Goal: Information Seeking & Learning: Find specific fact

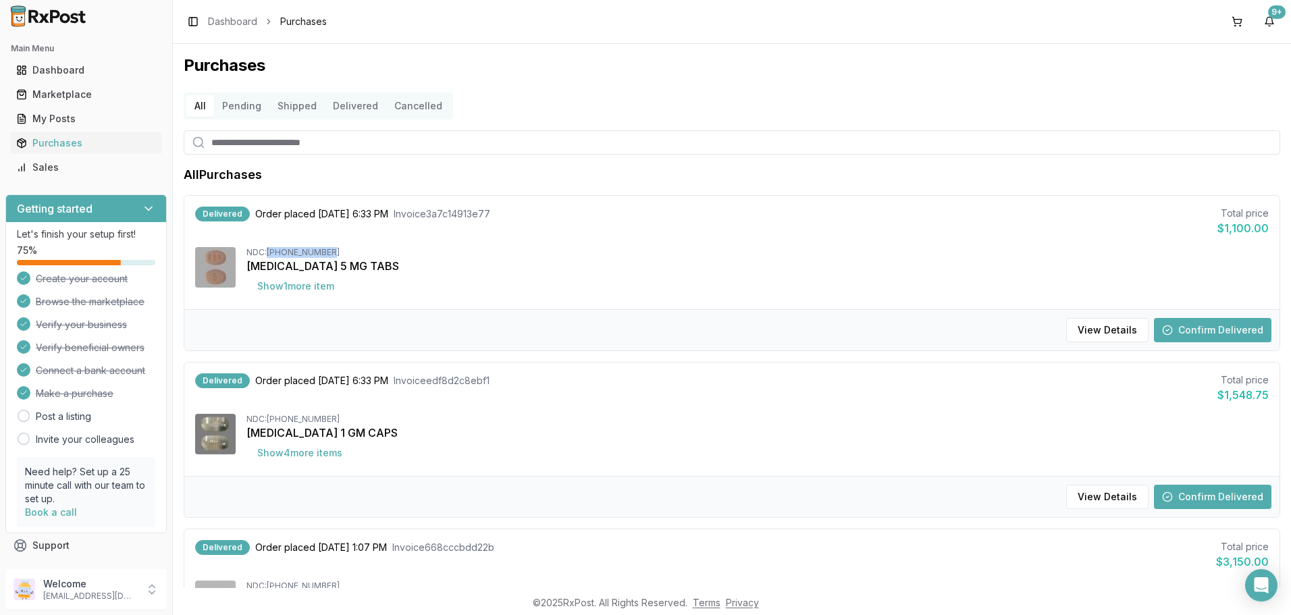
drag, startPoint x: 337, startPoint y: 254, endPoint x: 270, endPoint y: 253, distance: 66.9
click at [270, 253] on div "NDC: [PHONE_NUMBER]" at bounding box center [757, 252] width 1022 height 11
copy div "[PHONE_NUMBER]"
click at [284, 282] on button "Show 1 more item" at bounding box center [295, 286] width 99 height 24
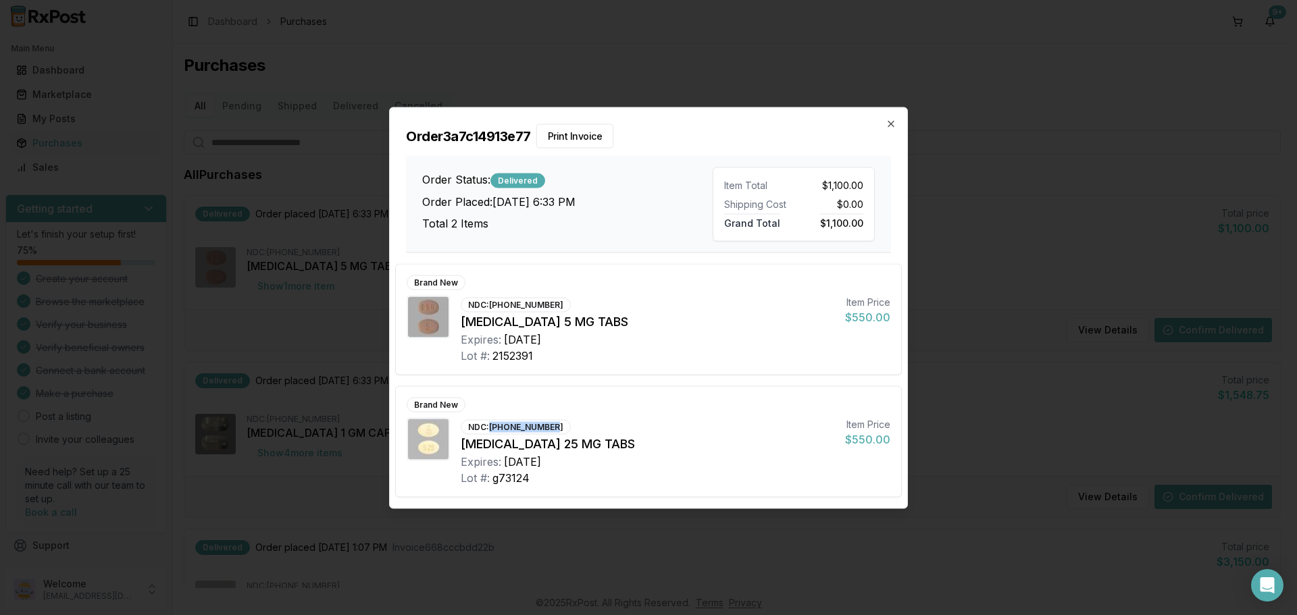
drag, startPoint x: 558, startPoint y: 429, endPoint x: 497, endPoint y: 429, distance: 61.5
click at [497, 429] on div "NDC: [PHONE_NUMBER]" at bounding box center [516, 426] width 110 height 15
copy div "[PHONE_NUMBER]"
drag, startPoint x: 487, startPoint y: 426, endPoint x: 536, endPoint y: 419, distance: 49.8
click at [536, 419] on div "NDC: [PHONE_NUMBER]" at bounding box center [516, 426] width 110 height 15
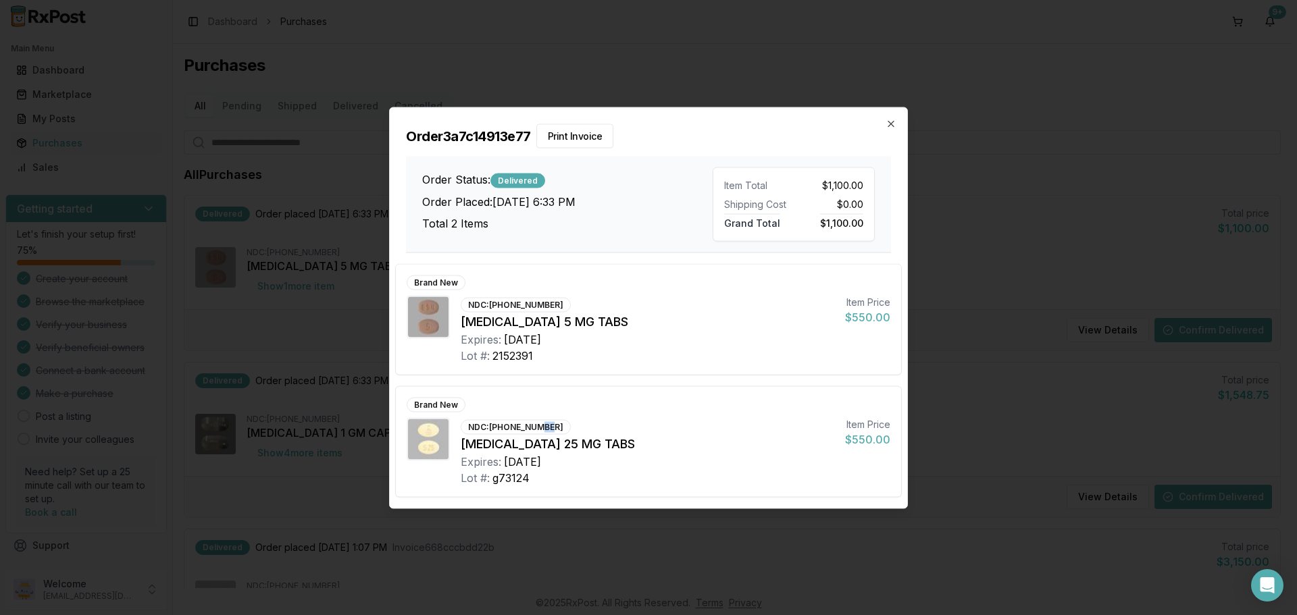
drag, startPoint x: 550, startPoint y: 423, endPoint x: 539, endPoint y: 426, distance: 11.1
click at [539, 426] on div "NDC: [PHONE_NUMBER]" at bounding box center [516, 426] width 110 height 15
drag, startPoint x: 553, startPoint y: 427, endPoint x: 496, endPoint y: 428, distance: 57.4
click at [496, 428] on div "NDC: [PHONE_NUMBER]" at bounding box center [516, 426] width 110 height 15
drag, startPoint x: 492, startPoint y: 425, endPoint x: 554, endPoint y: 423, distance: 61.5
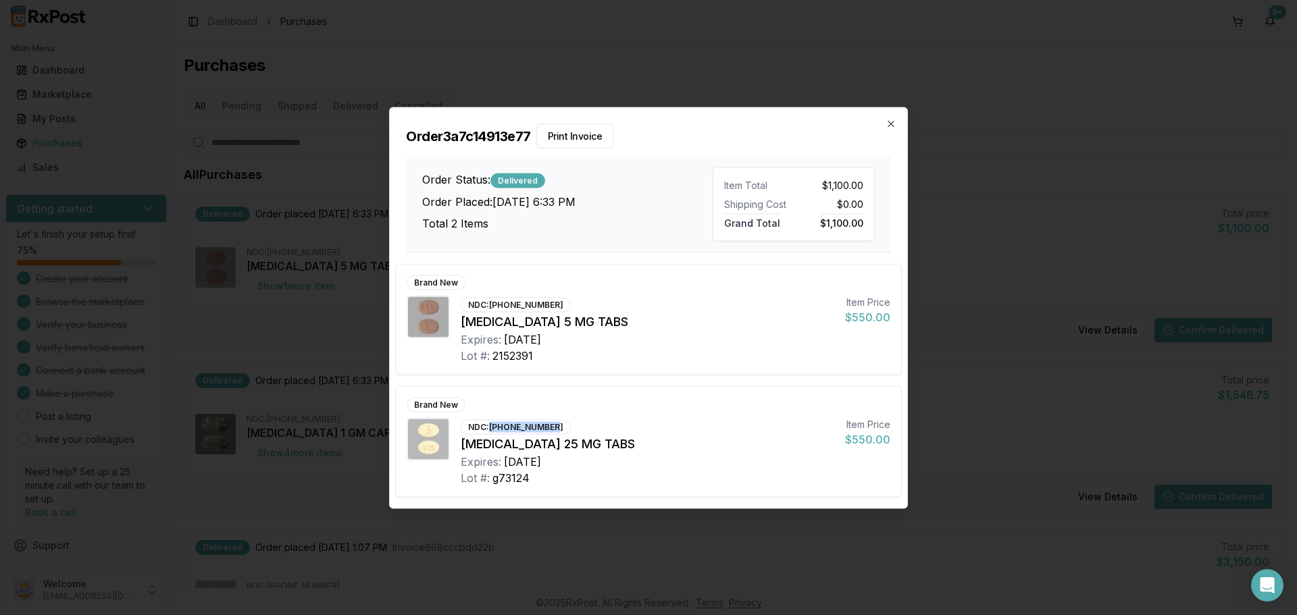
click at [554, 423] on div "NDC: [PHONE_NUMBER]" at bounding box center [516, 426] width 110 height 15
copy div "[PHONE_NUMBER]"
click at [891, 126] on icon "button" at bounding box center [890, 123] width 11 height 11
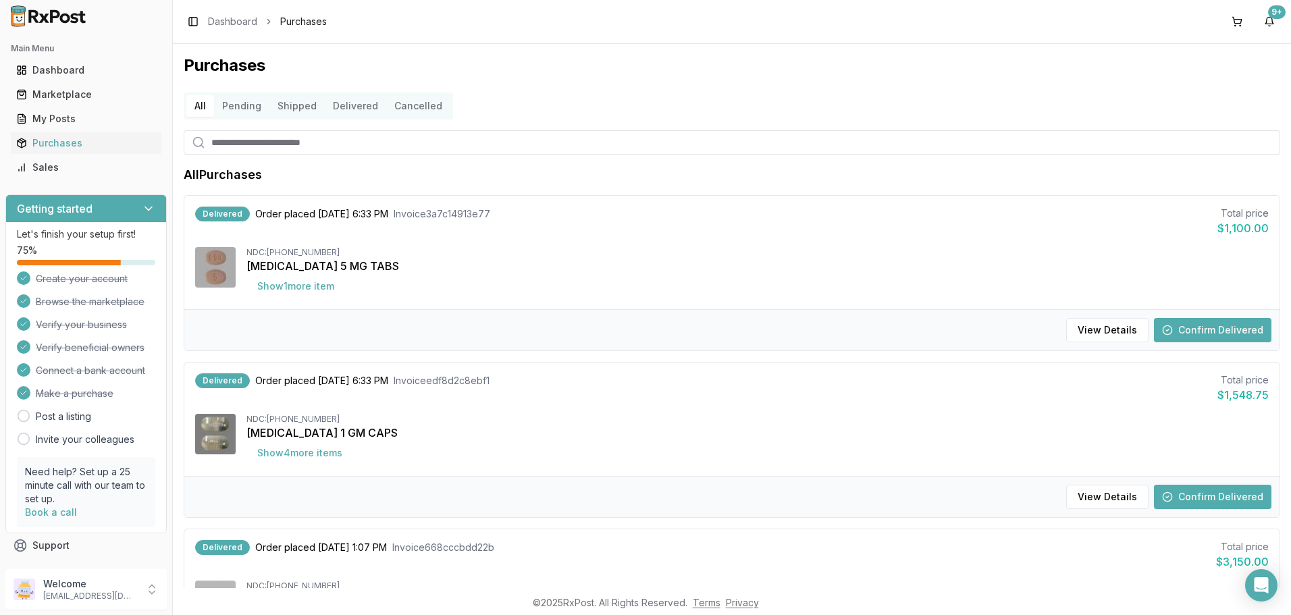
click at [1212, 326] on button "Confirm Delivered" at bounding box center [1212, 330] width 117 height 24
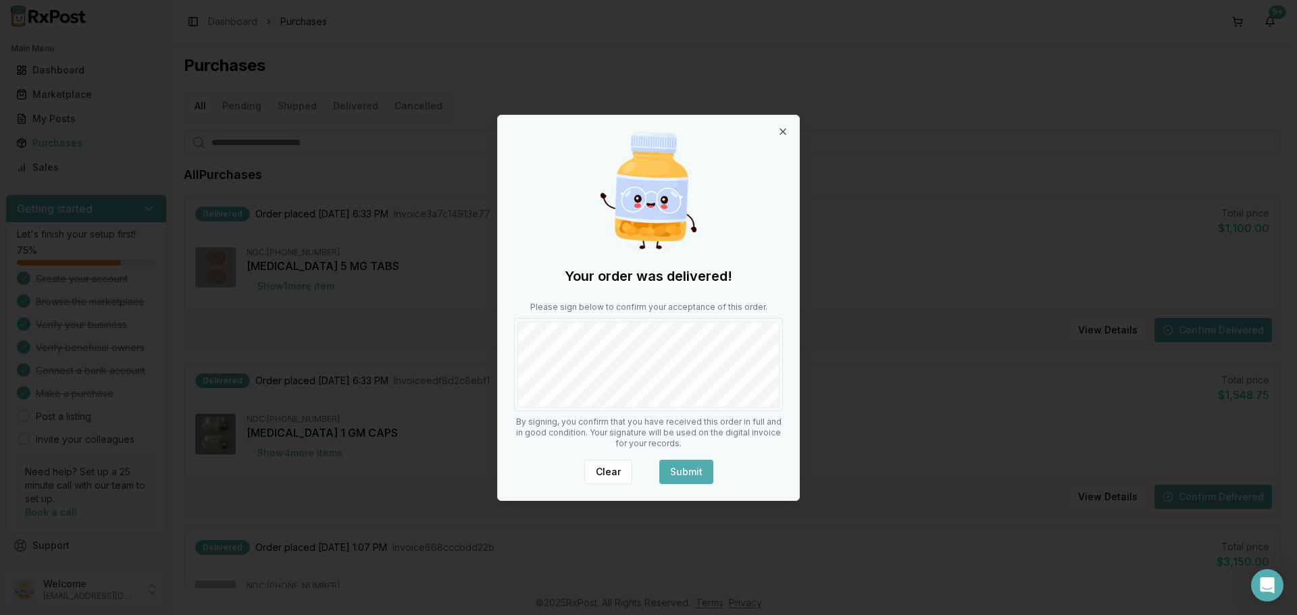
click at [683, 473] on button "Submit" at bounding box center [686, 472] width 54 height 24
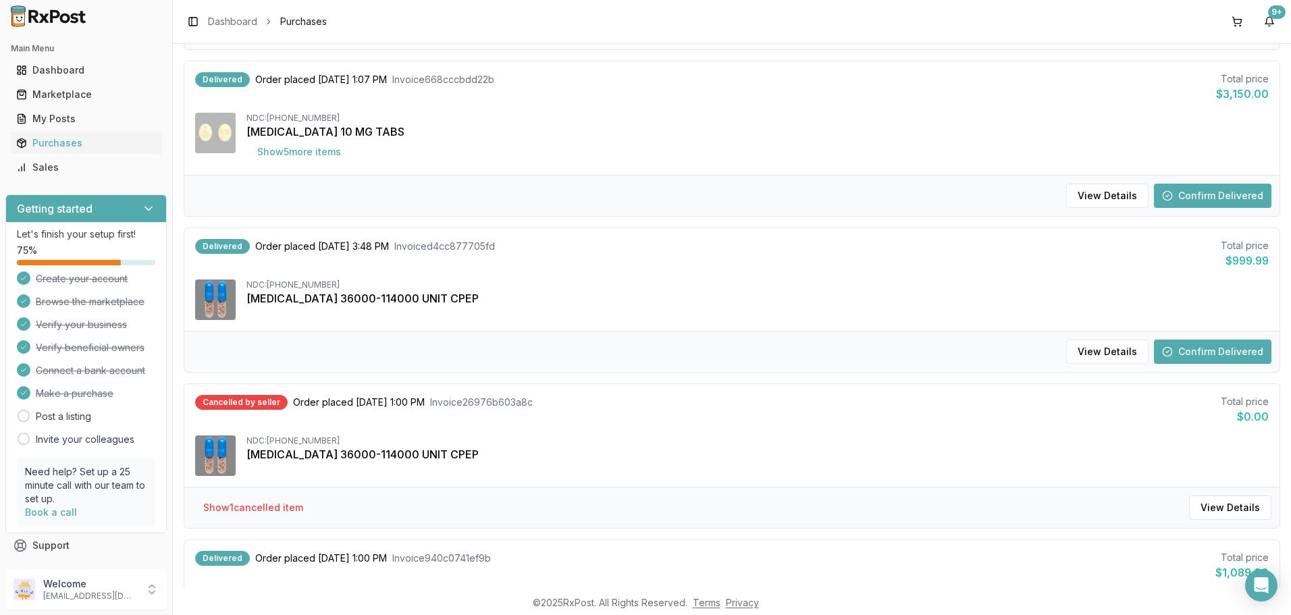
scroll to position [473, 0]
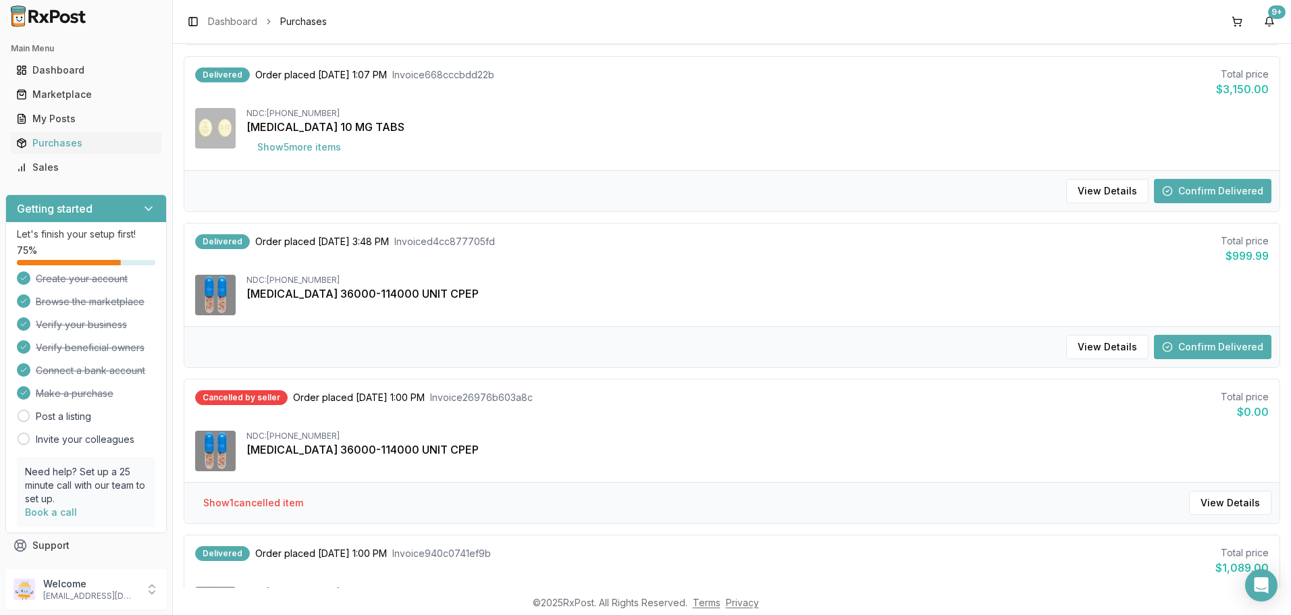
click at [428, 295] on div "[MEDICAL_DATA] 36000-114000 UNIT CPEP" at bounding box center [757, 294] width 1022 height 16
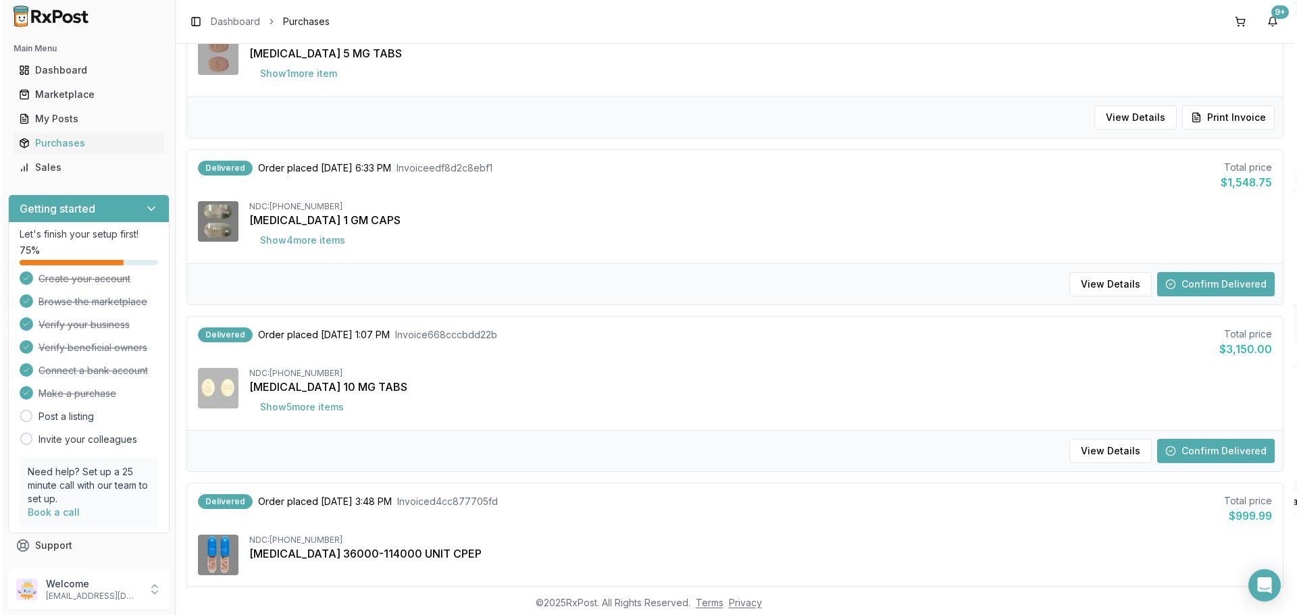
scroll to position [203, 0]
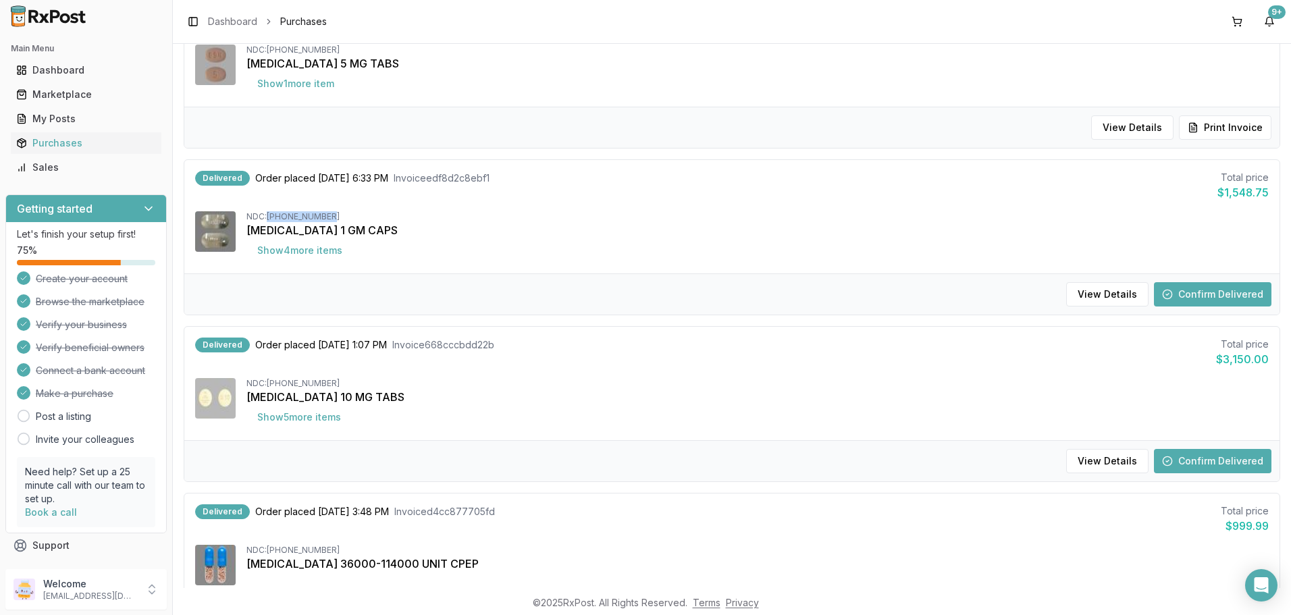
drag, startPoint x: 334, startPoint y: 213, endPoint x: 270, endPoint y: 219, distance: 64.4
click at [270, 219] on div "NDC: [PHONE_NUMBER]" at bounding box center [757, 216] width 1022 height 11
copy div "[PHONE_NUMBER]"
click at [314, 249] on button "Show 4 more item s" at bounding box center [299, 250] width 107 height 24
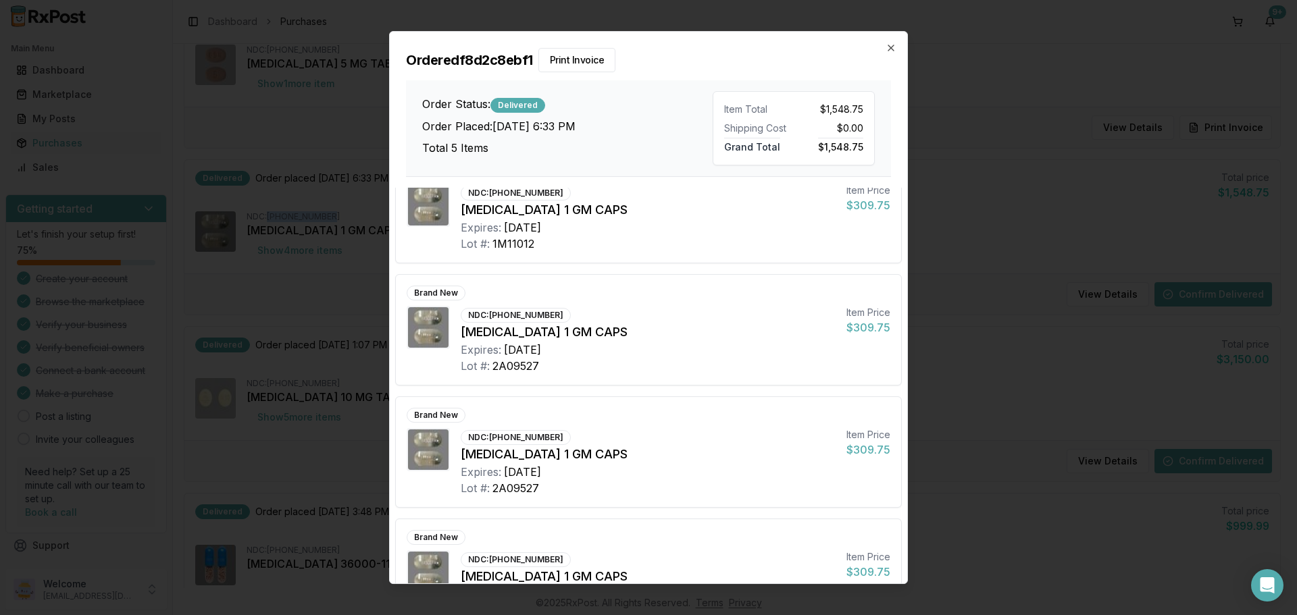
scroll to position [13, 0]
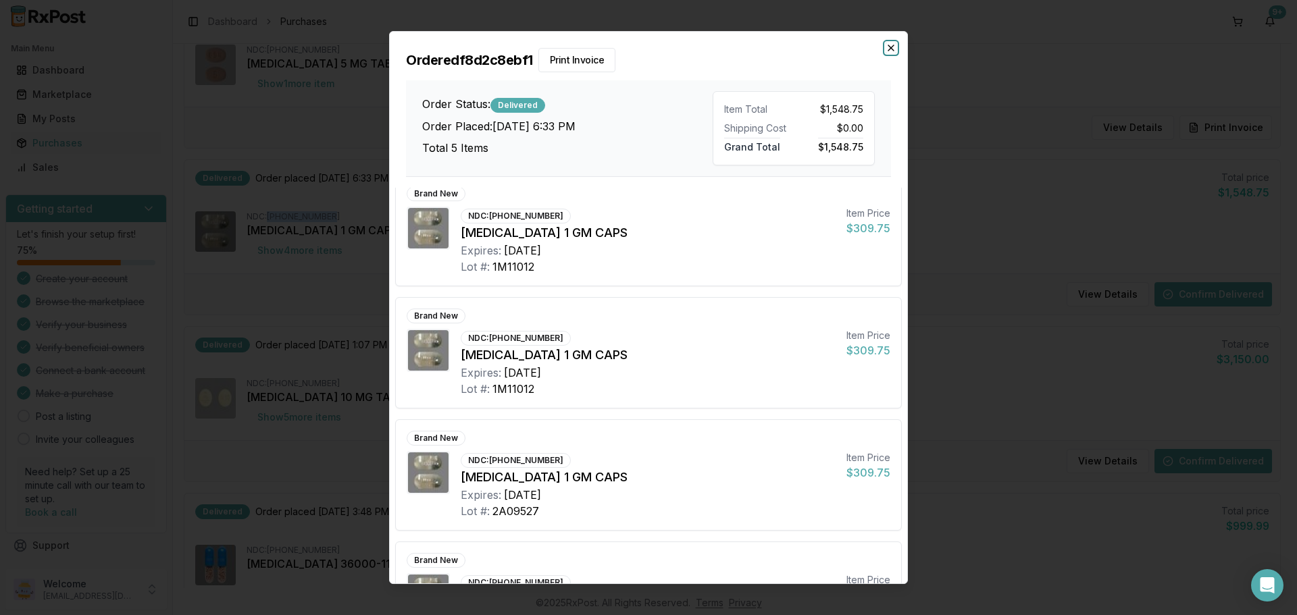
click at [895, 46] on icon "button" at bounding box center [890, 48] width 11 height 11
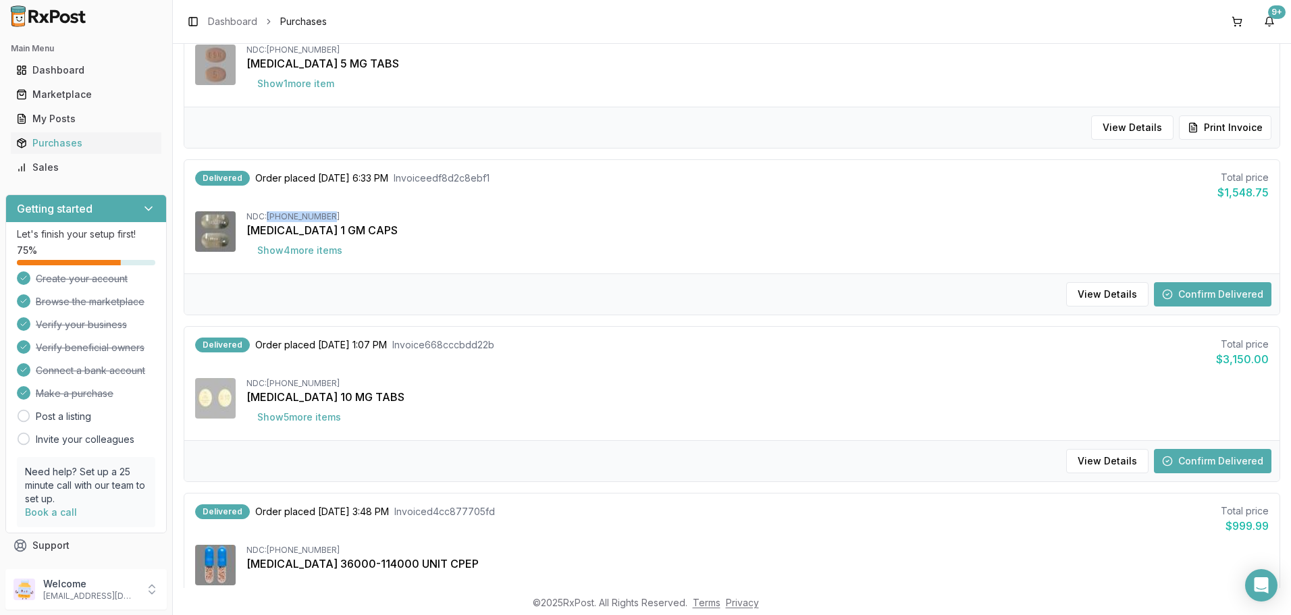
click at [1195, 292] on button "Confirm Delivered" at bounding box center [1212, 294] width 117 height 24
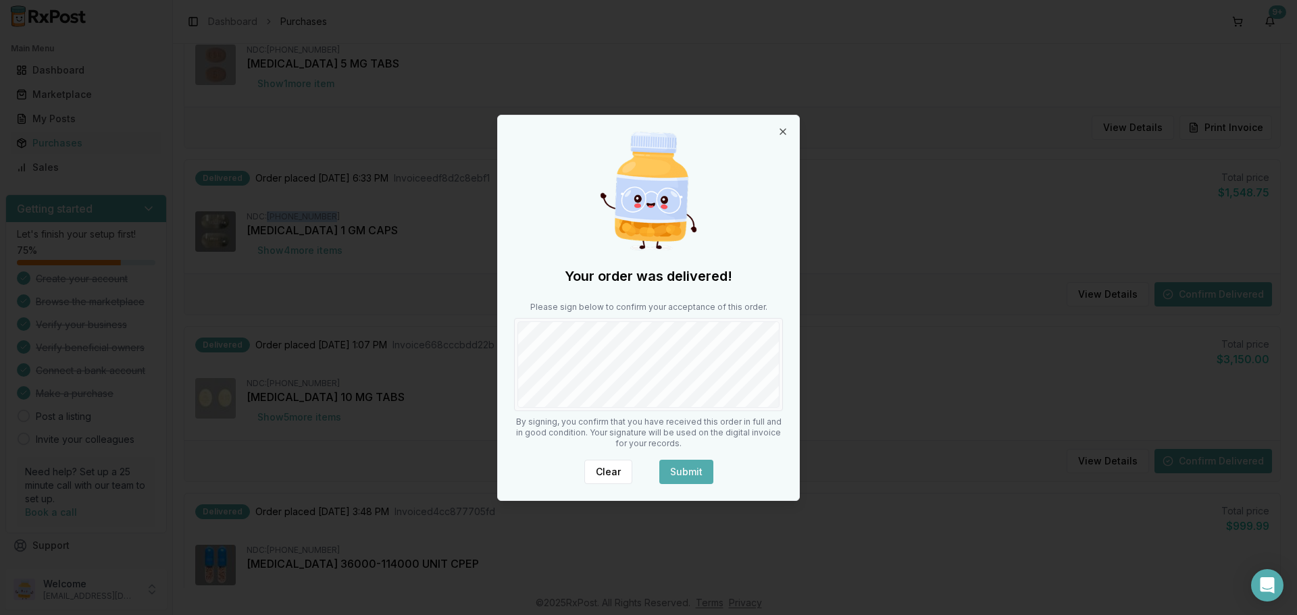
click at [685, 473] on button "Submit" at bounding box center [686, 472] width 54 height 24
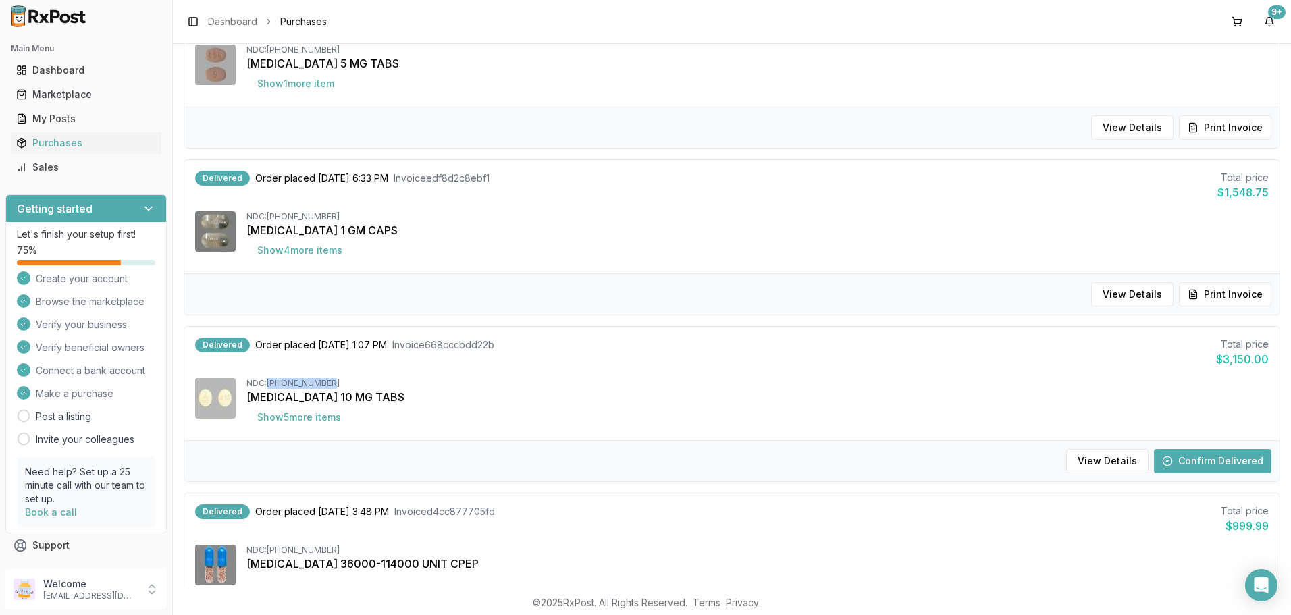
drag, startPoint x: 332, startPoint y: 380, endPoint x: 270, endPoint y: 383, distance: 62.2
click at [270, 383] on div "NDC: [PHONE_NUMBER]" at bounding box center [757, 383] width 1022 height 11
copy div "[PHONE_NUMBER]"
click at [1211, 452] on button "Confirm Delivered" at bounding box center [1212, 461] width 117 height 24
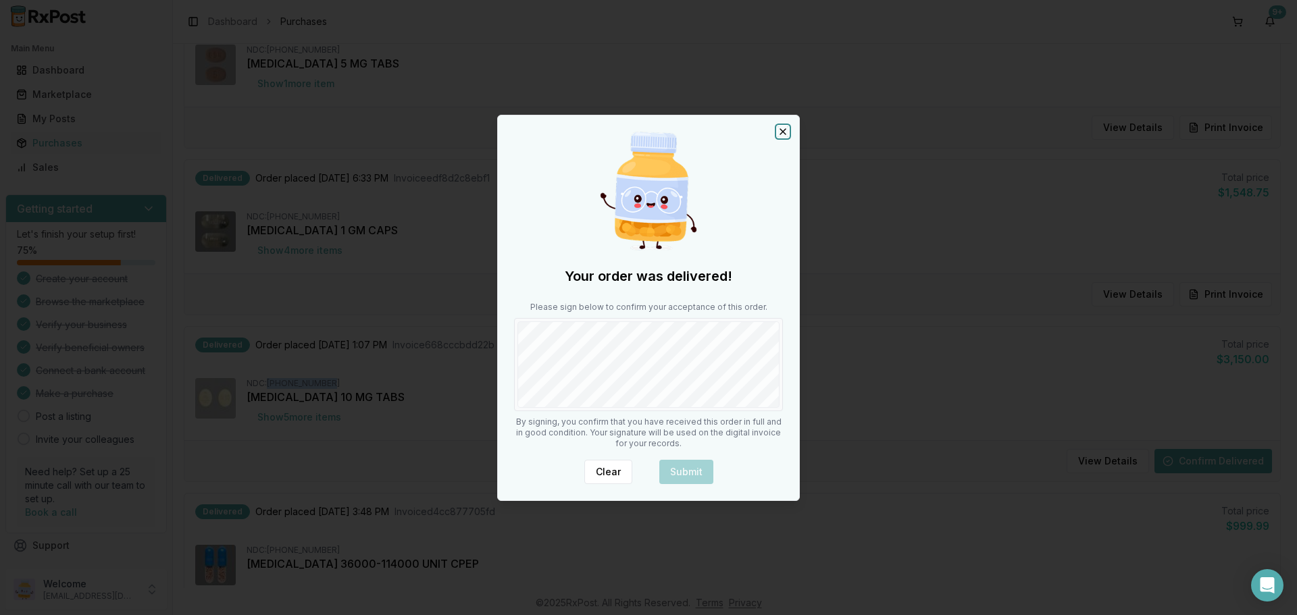
click at [781, 131] on icon "button" at bounding box center [782, 131] width 11 height 11
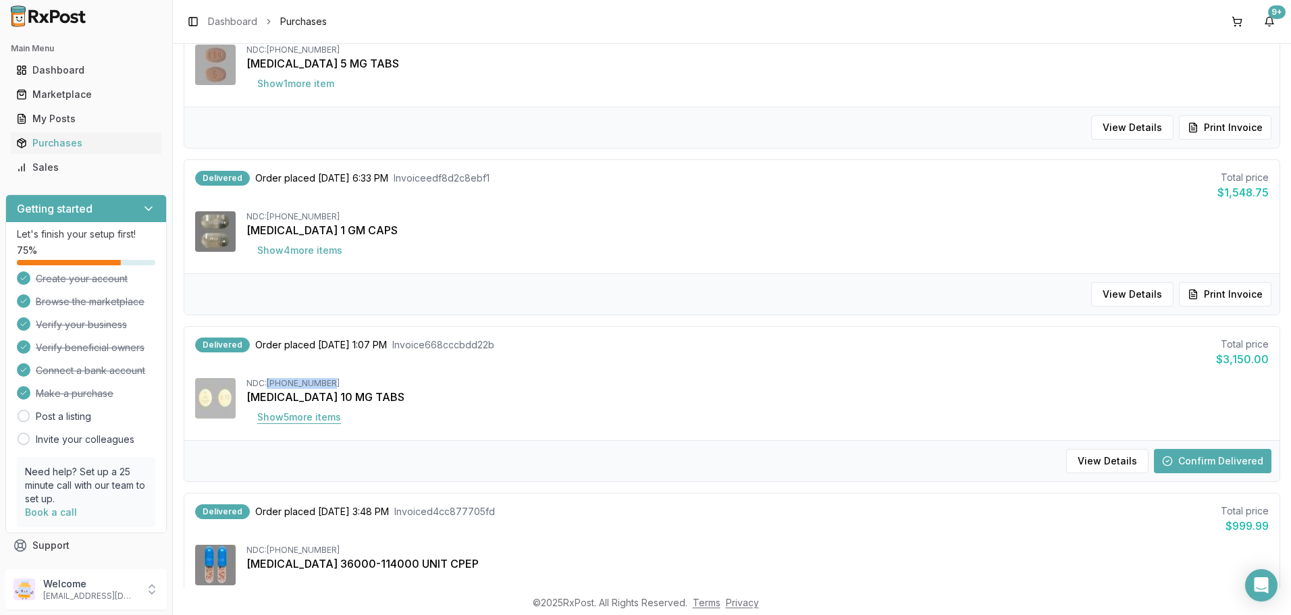
click at [319, 421] on button "Show 5 more item s" at bounding box center [298, 417] width 105 height 24
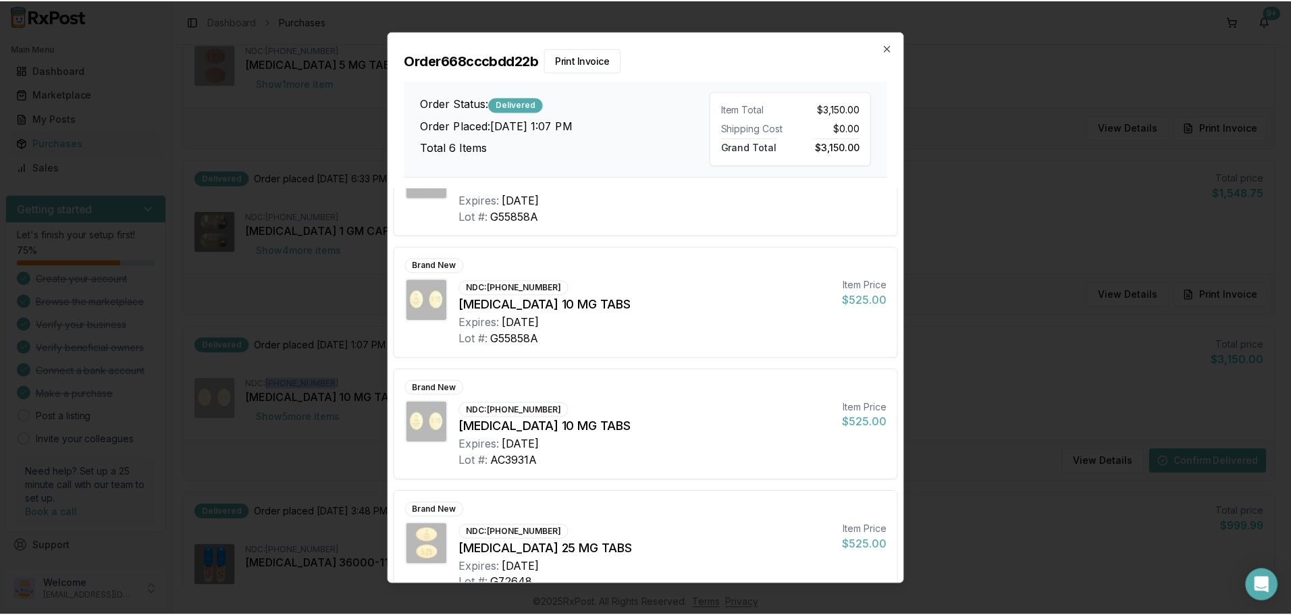
scroll to position [0, 0]
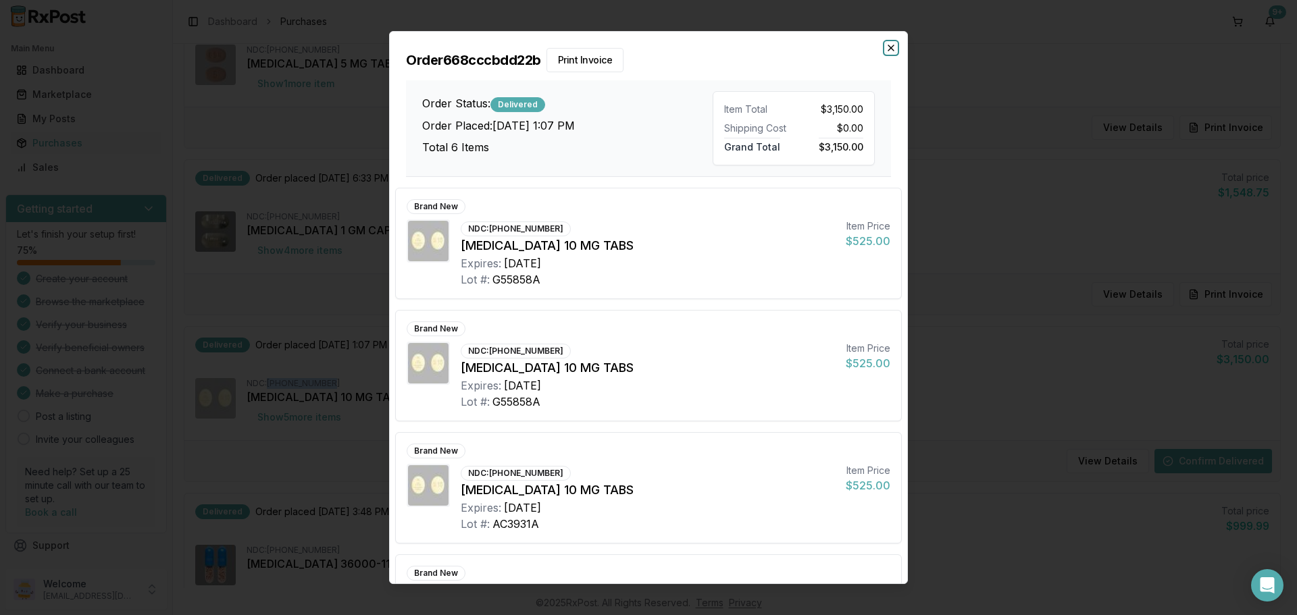
click at [889, 47] on icon "button" at bounding box center [890, 48] width 11 height 11
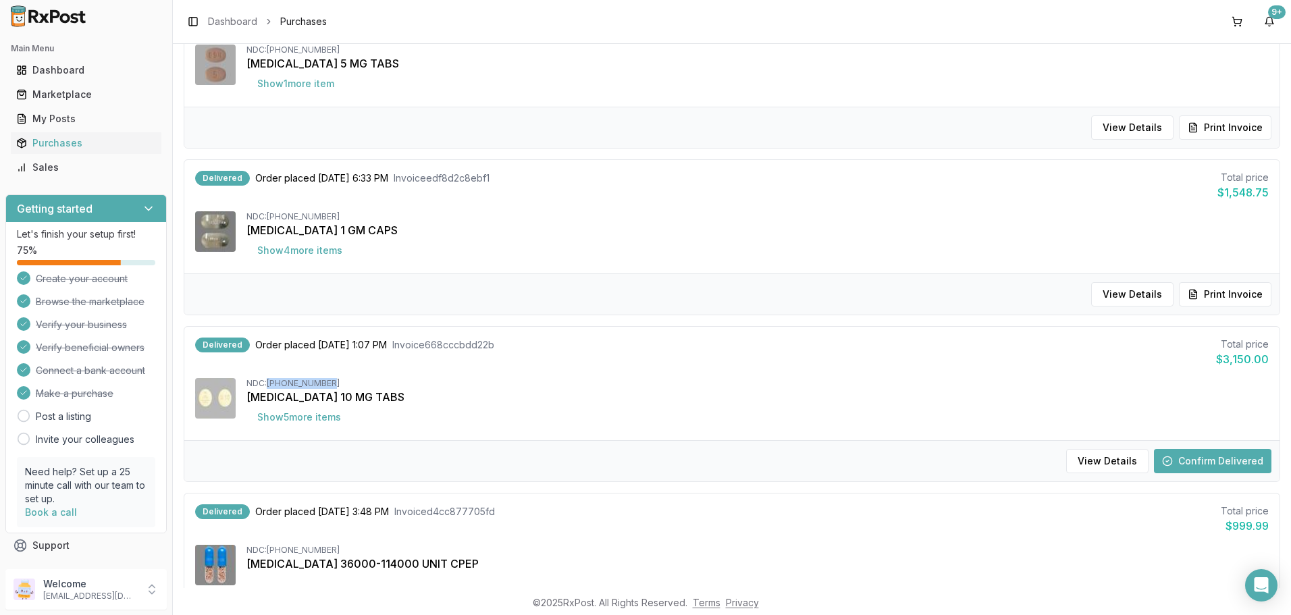
click at [1195, 459] on button "Confirm Delivered" at bounding box center [1212, 461] width 117 height 24
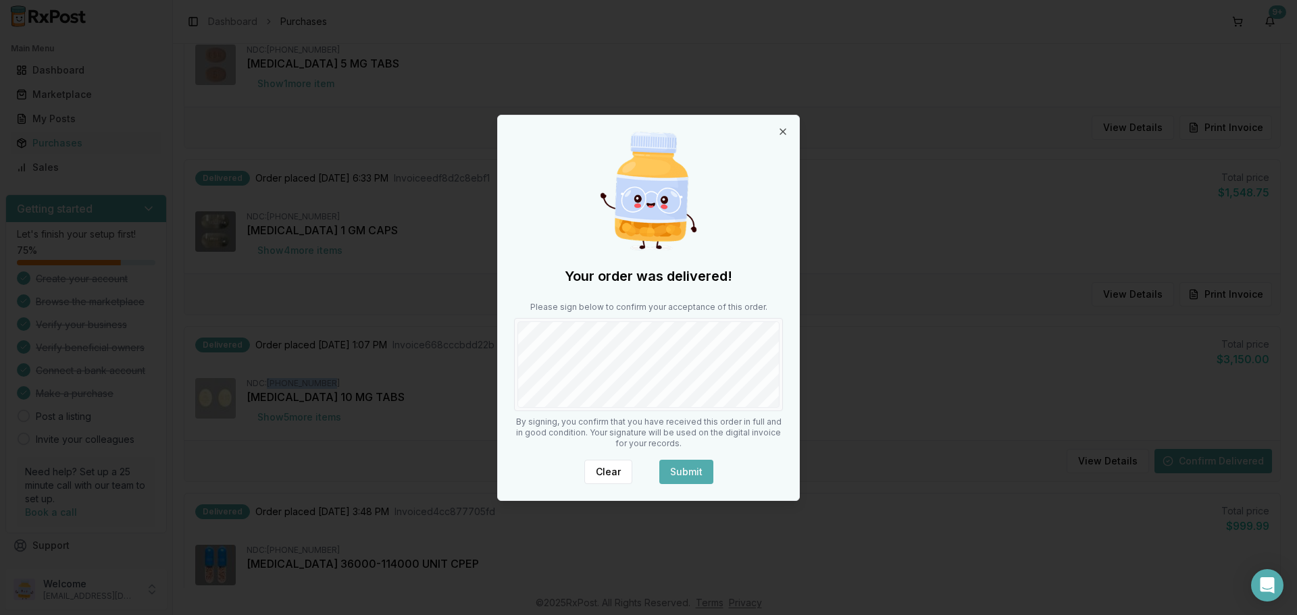
click at [685, 471] on button "Submit" at bounding box center [686, 472] width 54 height 24
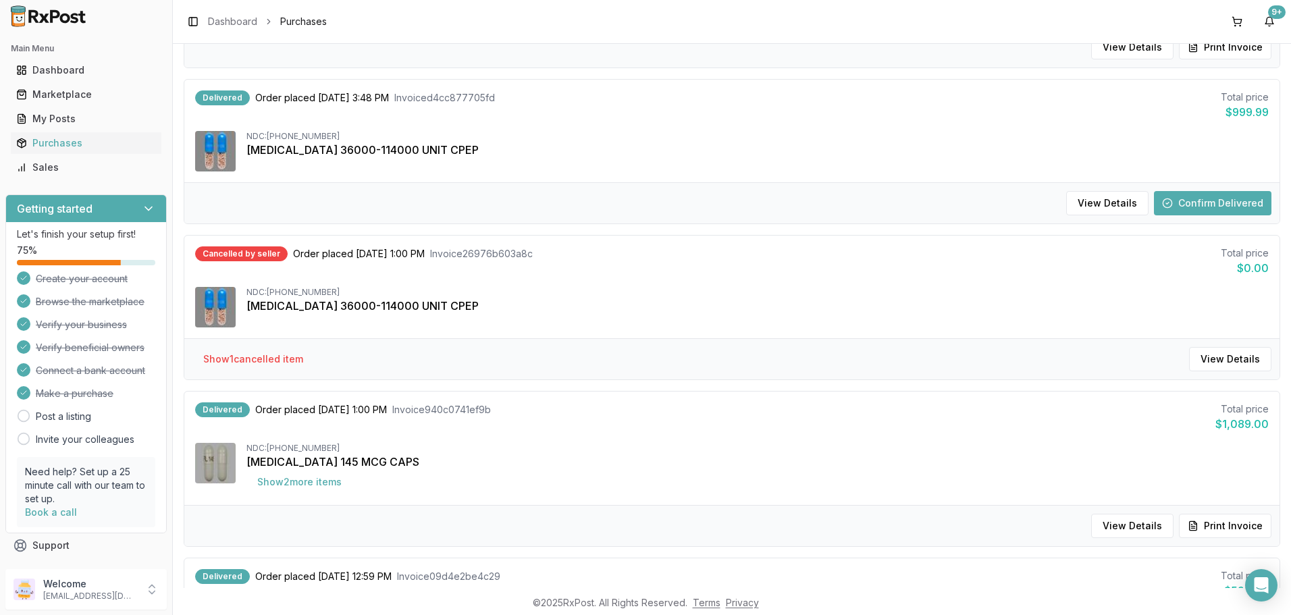
scroll to position [540, 0]
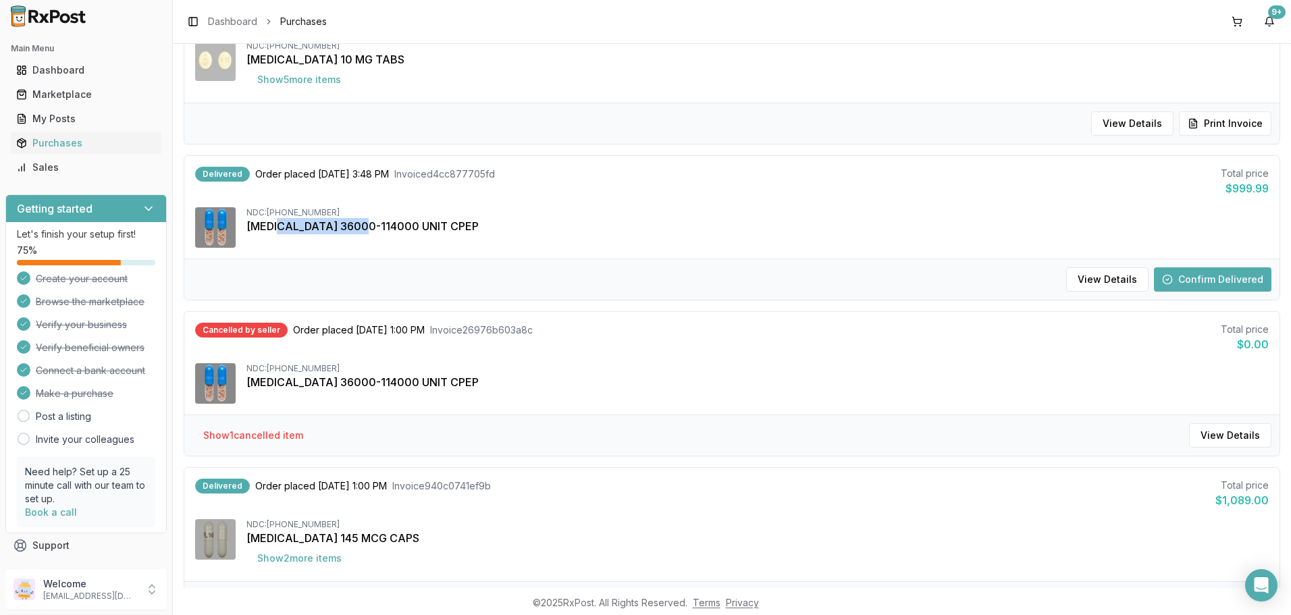
drag, startPoint x: 359, startPoint y: 230, endPoint x: 275, endPoint y: 238, distance: 84.8
click at [275, 238] on div "NDC: [PHONE_NUMBER] [MEDICAL_DATA] 36000-114000 UNIT CPEP" at bounding box center [732, 227] width 1074 height 41
click at [334, 209] on div "NDC: [PHONE_NUMBER]" at bounding box center [757, 212] width 1022 height 11
drag, startPoint x: 334, startPoint y: 209, endPoint x: 283, endPoint y: 216, distance: 51.8
click at [283, 216] on div "NDC: [PHONE_NUMBER]" at bounding box center [757, 212] width 1022 height 11
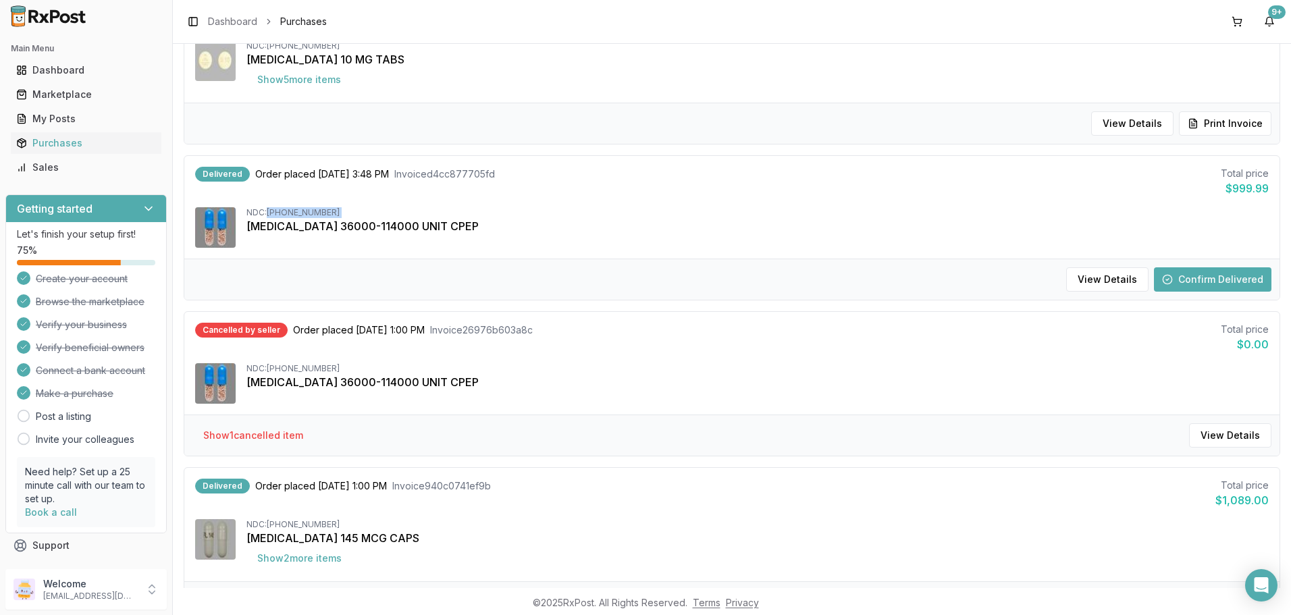
copy div "[PHONE_NUMBER]"
click at [1181, 272] on button "Confirm Delivered" at bounding box center [1212, 279] width 117 height 24
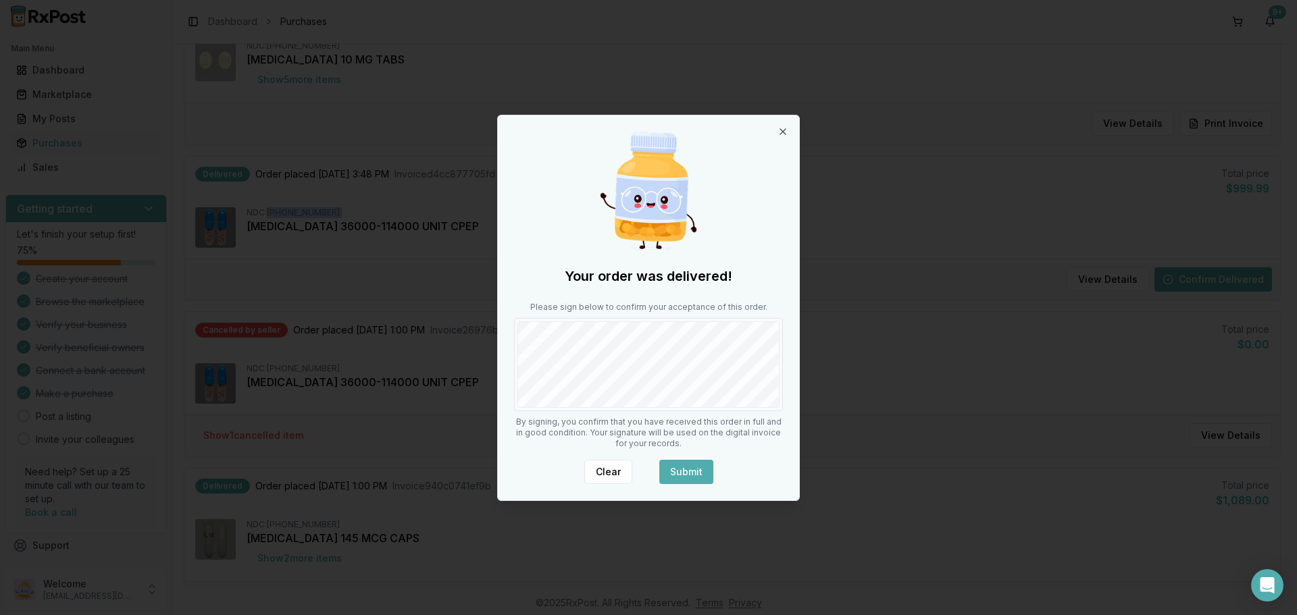
click at [695, 471] on button "Submit" at bounding box center [686, 472] width 54 height 24
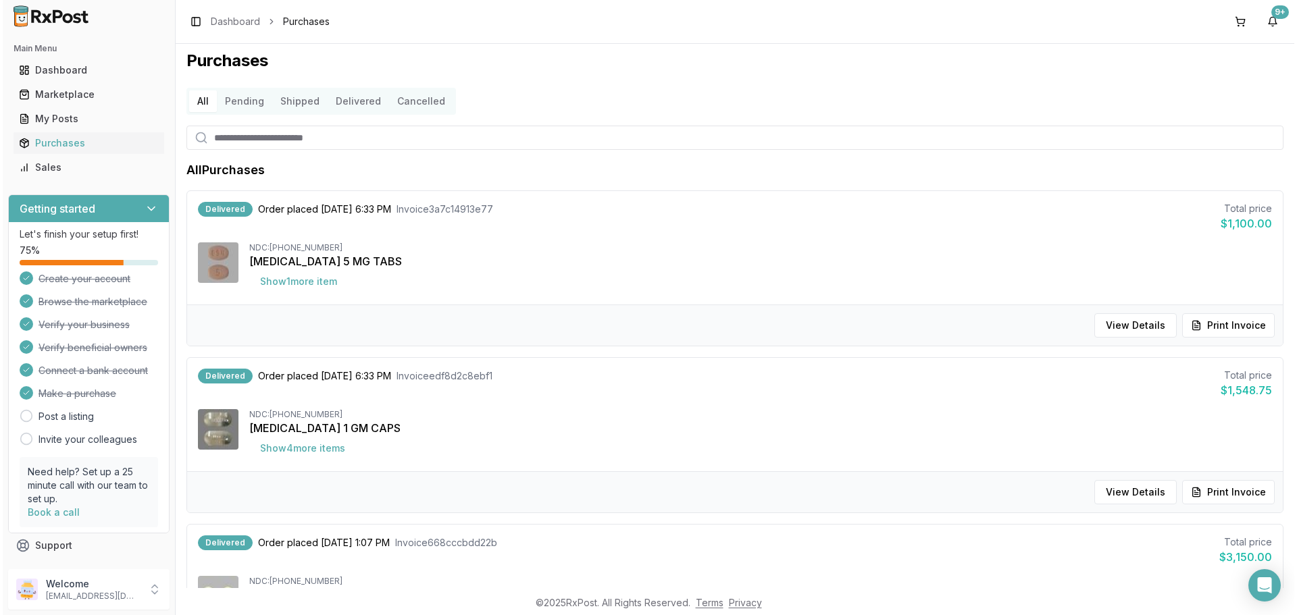
scroll to position [0, 0]
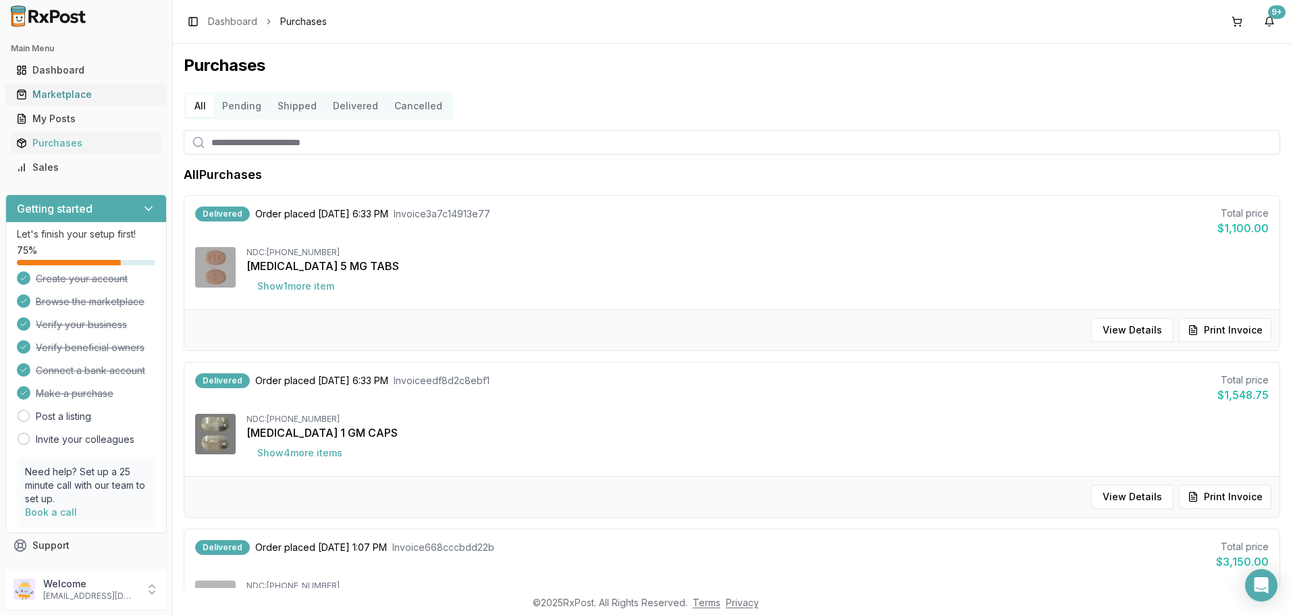
click at [69, 89] on div "Marketplace" at bounding box center [86, 95] width 140 height 14
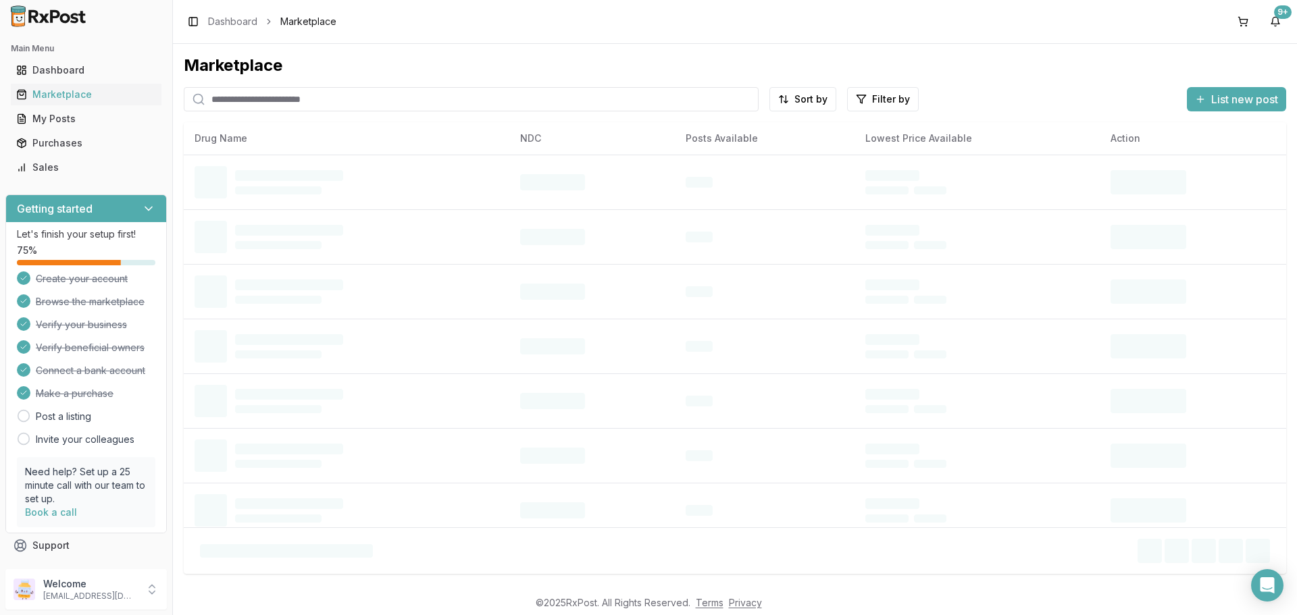
click at [253, 100] on input "search" at bounding box center [471, 99] width 575 height 24
paste input "**********"
type input "**********"
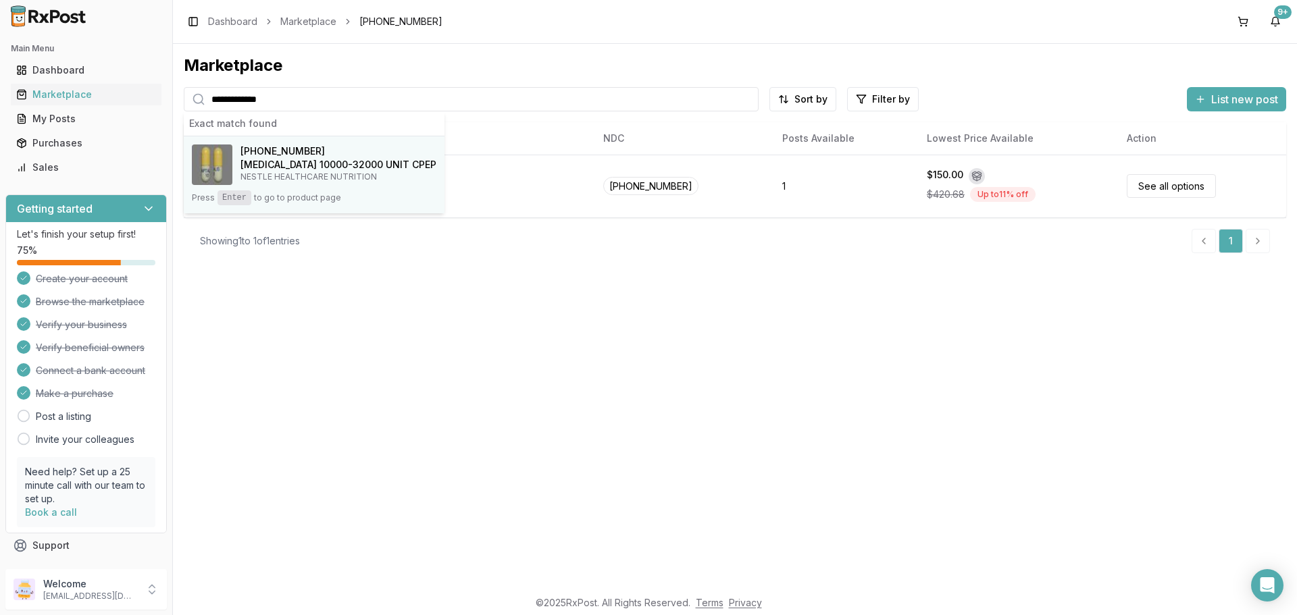
click at [303, 169] on h4 "[MEDICAL_DATA] 10000-32000 UNIT CPEP" at bounding box center [338, 165] width 196 height 14
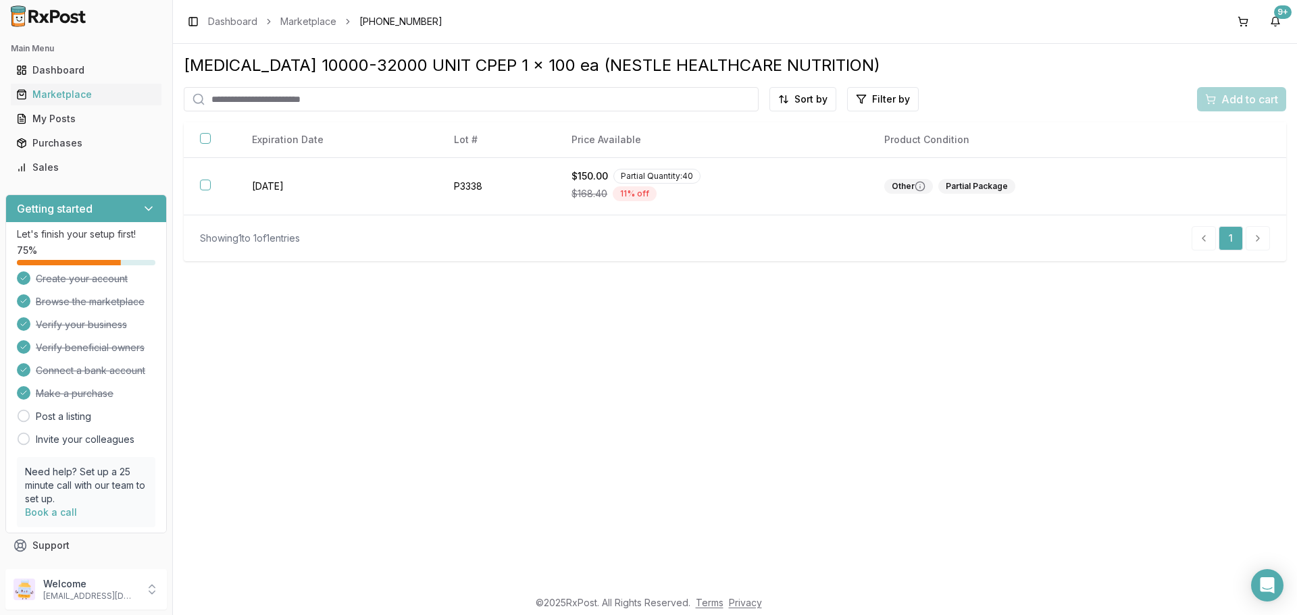
click at [687, 357] on div "[MEDICAL_DATA] 10000-32000 UNIT CPEP 1 x 100 ea (NESTLE HEALTHCARE NUTRITION) S…" at bounding box center [735, 316] width 1124 height 544
click at [66, 68] on div "Dashboard" at bounding box center [86, 70] width 140 height 14
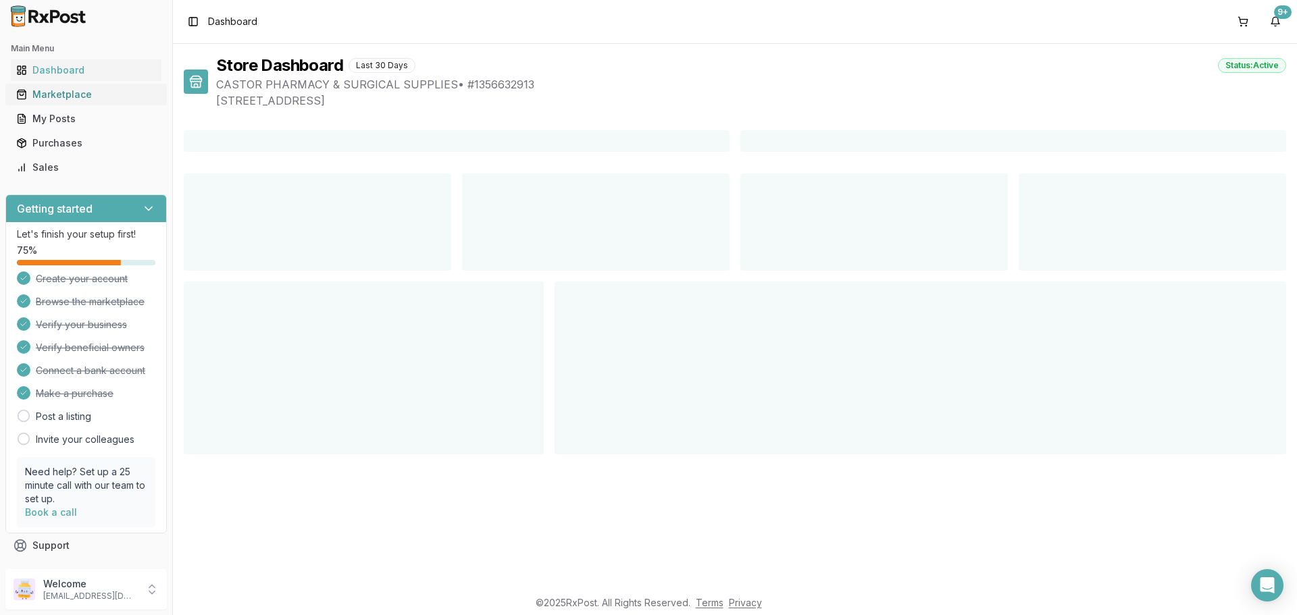
click at [69, 86] on link "Marketplace" at bounding box center [86, 94] width 151 height 24
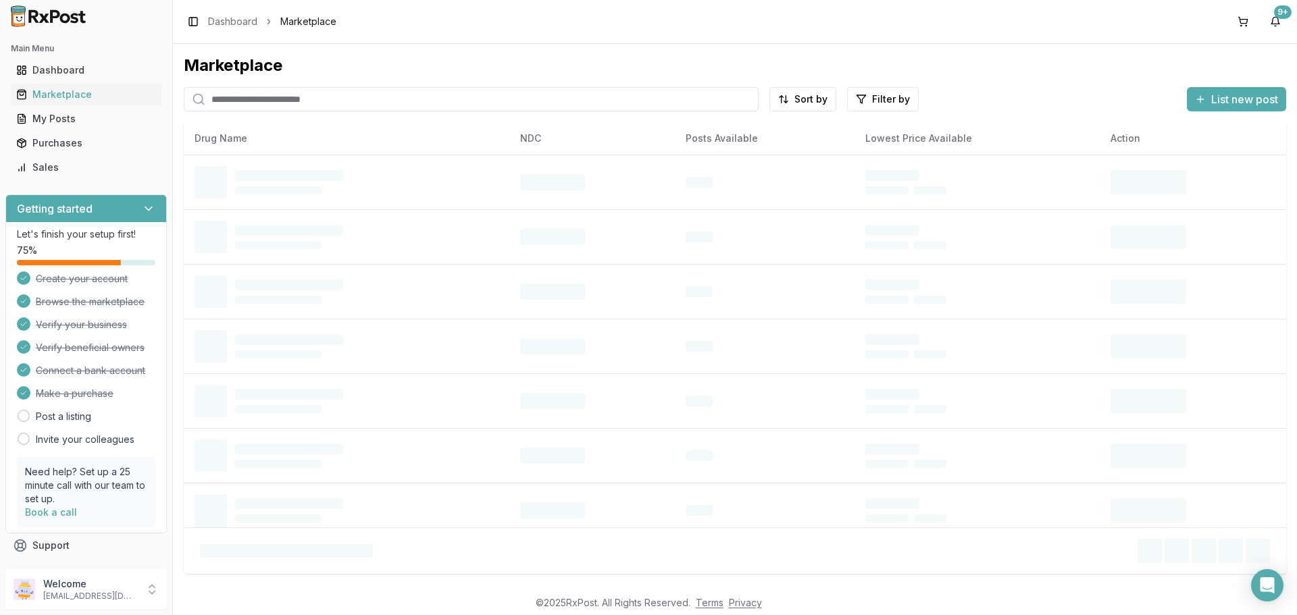
click at [263, 97] on input "search" at bounding box center [471, 99] width 575 height 24
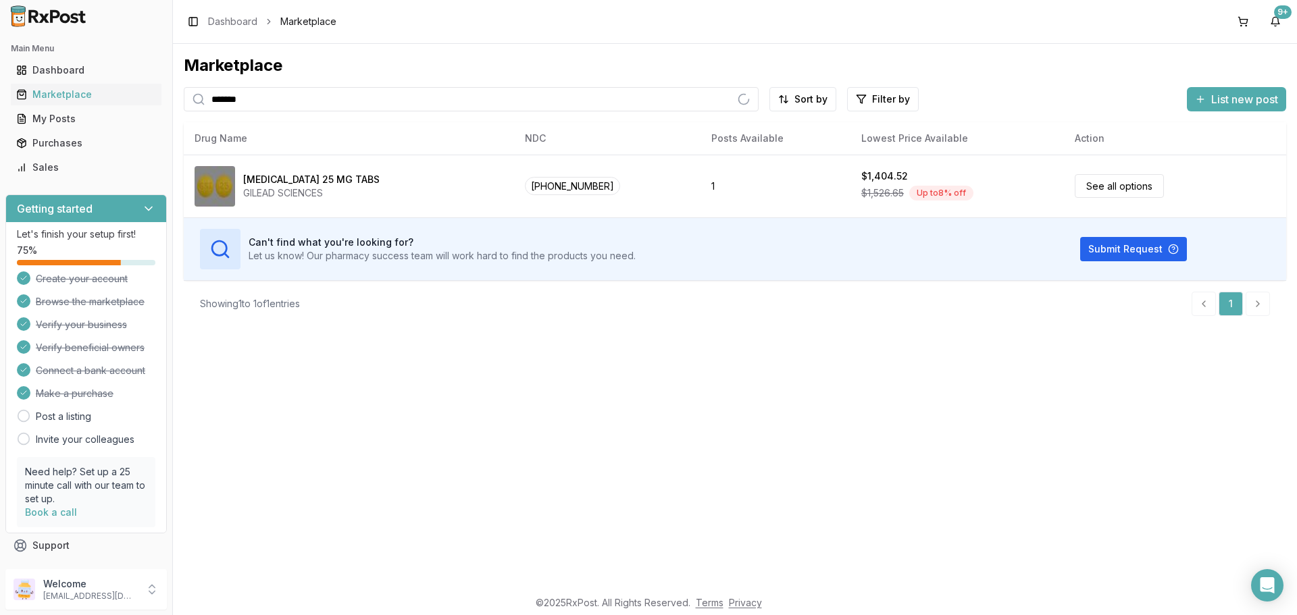
type input "*******"
